Goal: Task Accomplishment & Management: Use online tool/utility

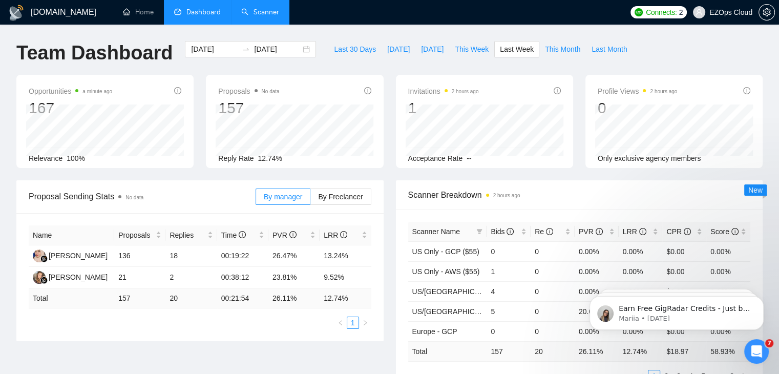
click at [260, 11] on link "Scanner" at bounding box center [260, 12] width 38 height 9
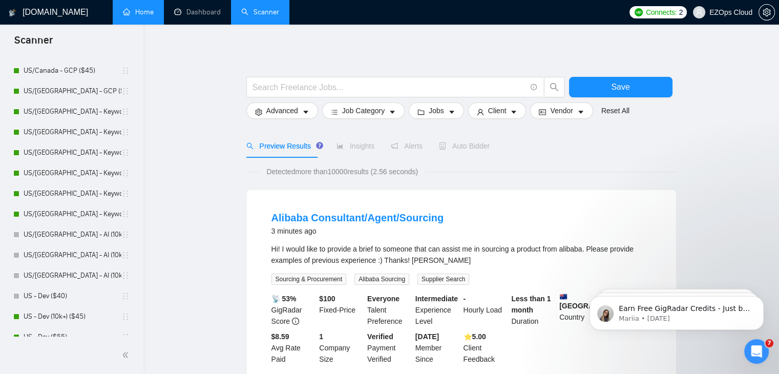
scroll to position [614, 0]
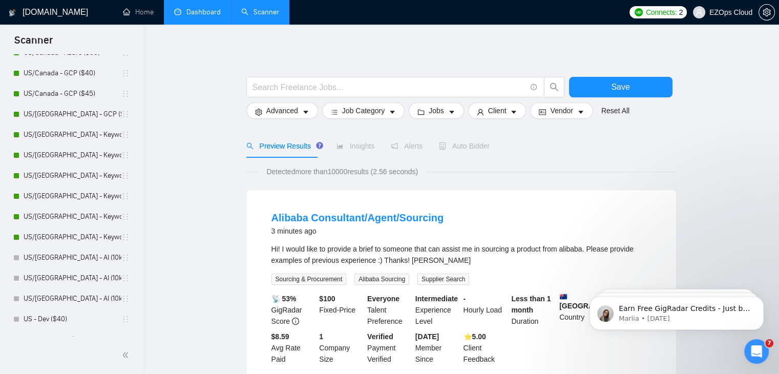
click at [201, 9] on link "Dashboard" at bounding box center [197, 12] width 47 height 9
